Goal: Task Accomplishment & Management: Manage account settings

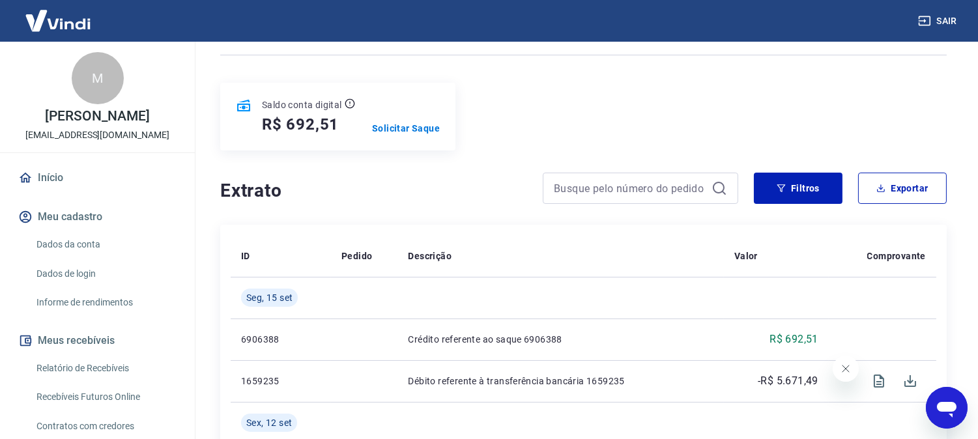
scroll to position [217, 0]
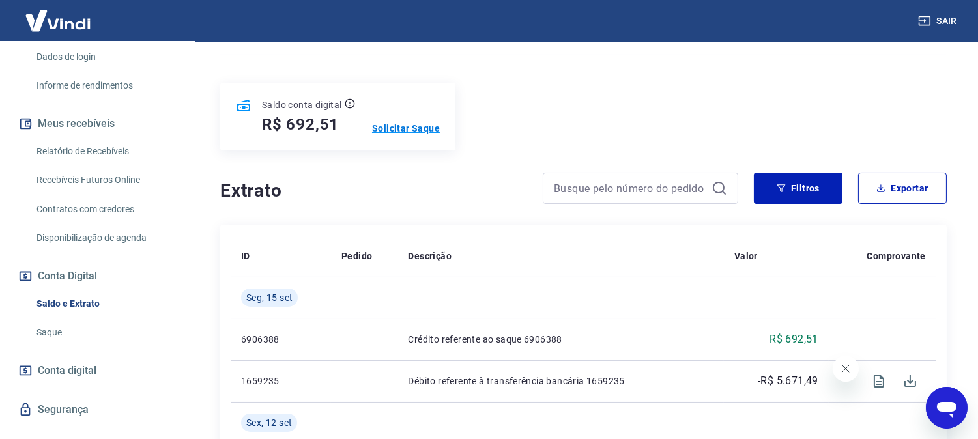
click at [401, 130] on p "Solicitar Saque" at bounding box center [406, 128] width 68 height 13
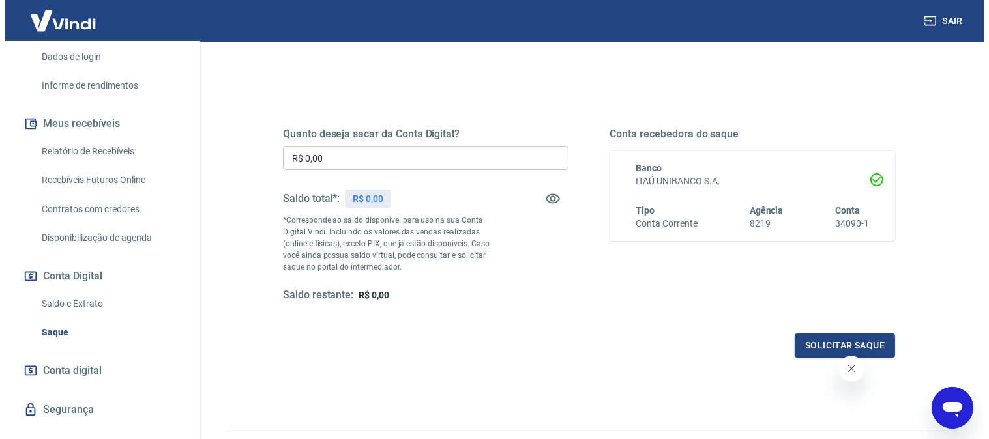
scroll to position [145, 0]
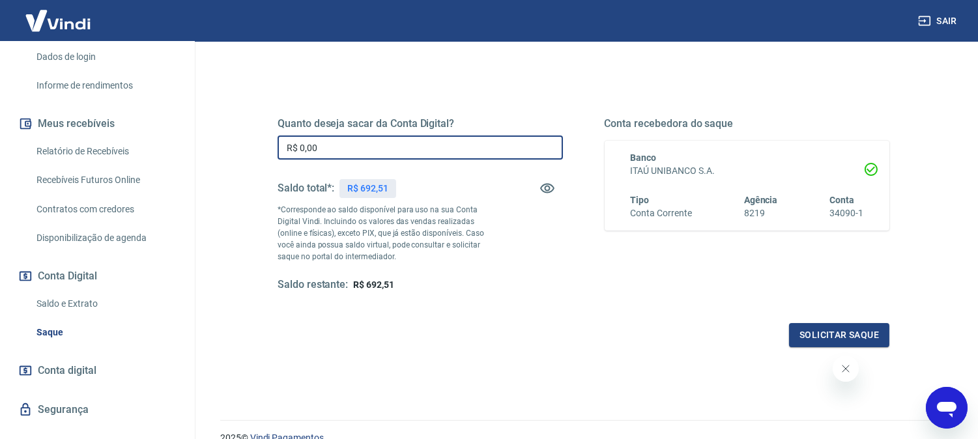
click at [413, 157] on input "R$ 0,00" at bounding box center [420, 148] width 285 height 24
type input "R$ 692,51"
click at [865, 332] on button "Solicitar saque" at bounding box center [839, 335] width 100 height 24
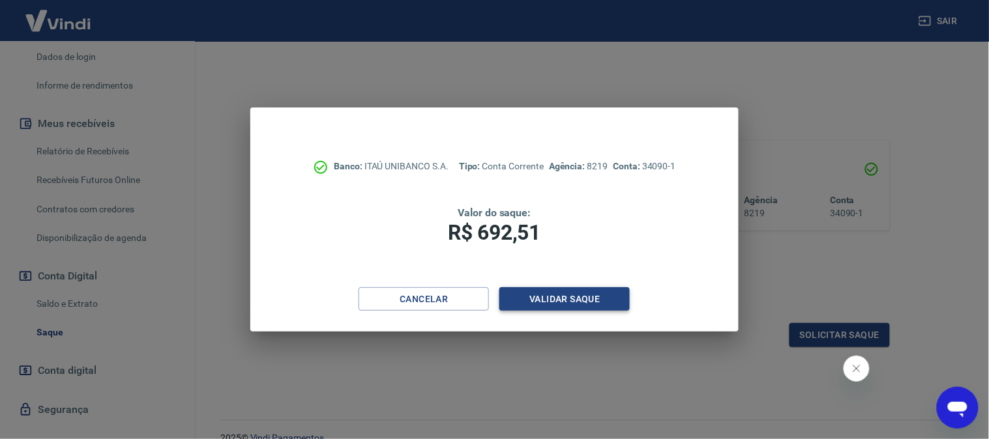
click at [577, 293] on button "Validar saque" at bounding box center [564, 299] width 130 height 24
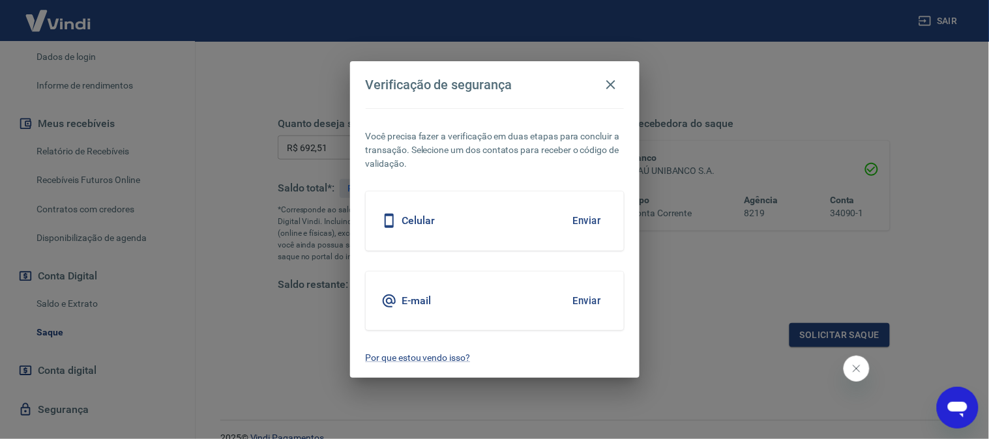
click at [591, 302] on button "Enviar" at bounding box center [587, 300] width 42 height 27
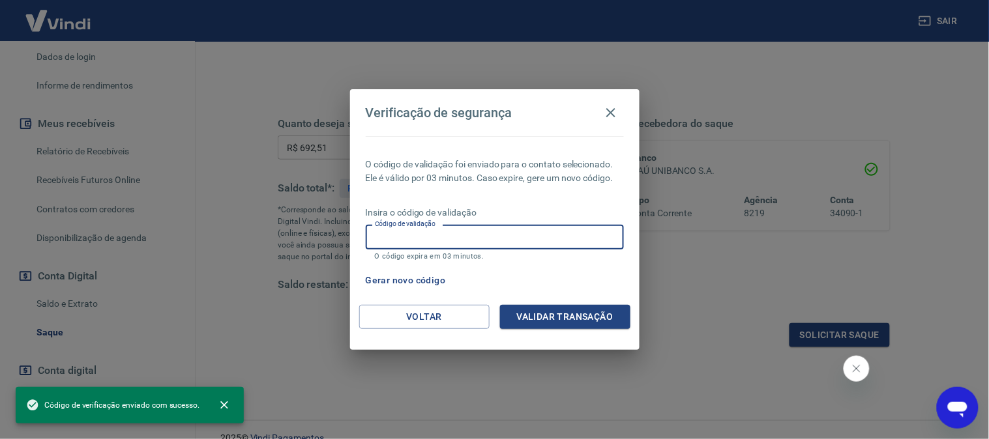
click at [484, 232] on input "Código de validação" at bounding box center [495, 237] width 258 height 24
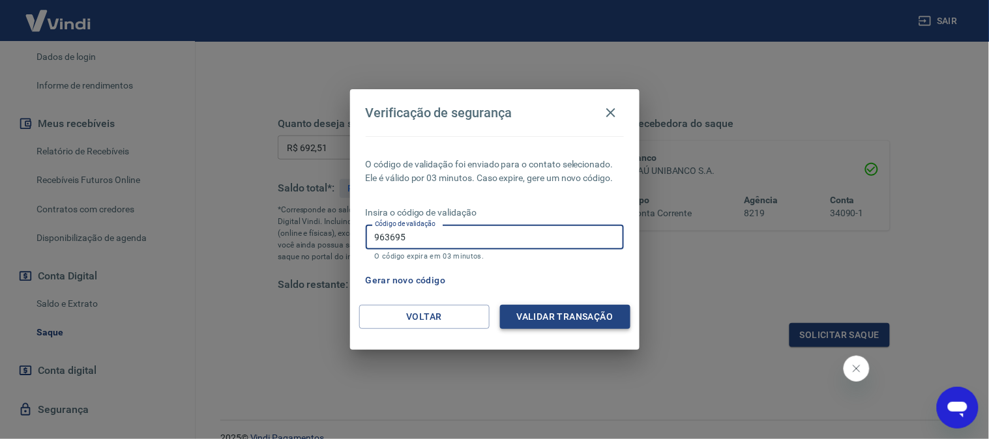
type input "963695"
click at [557, 313] on button "Validar transação" at bounding box center [565, 317] width 130 height 24
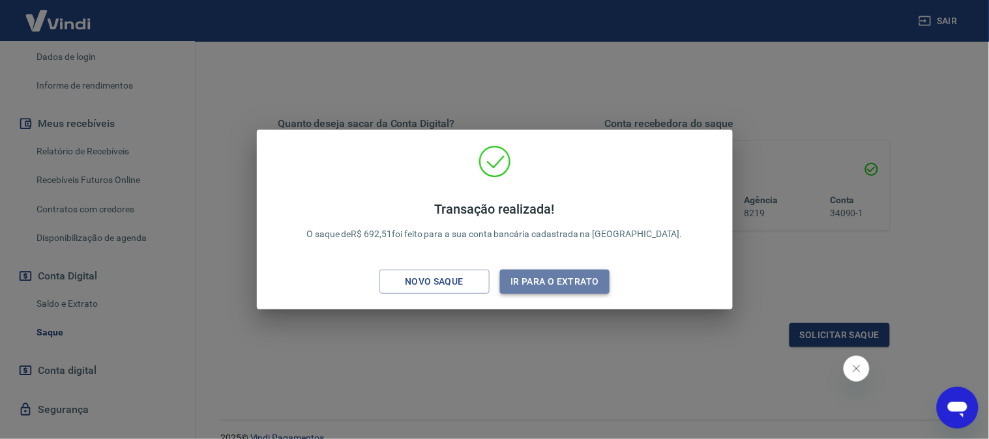
click at [566, 272] on button "Ir para o extrato" at bounding box center [555, 282] width 110 height 24
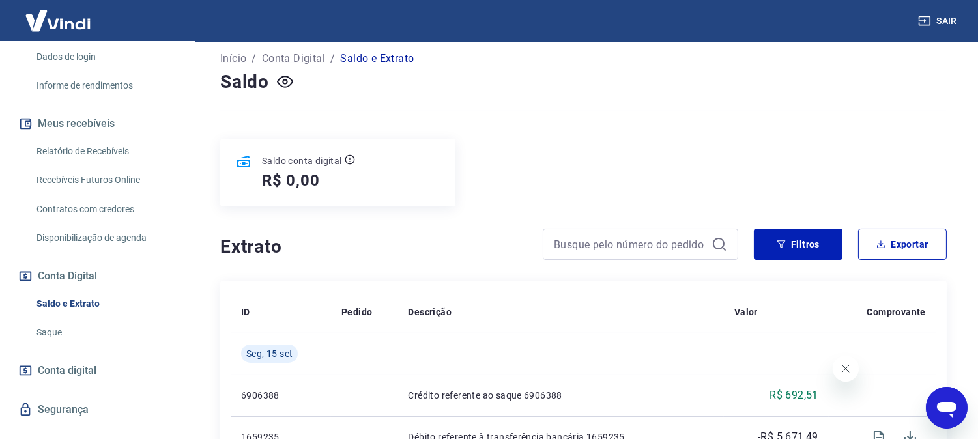
scroll to position [72, 0]
